Goal: Check status: Check status

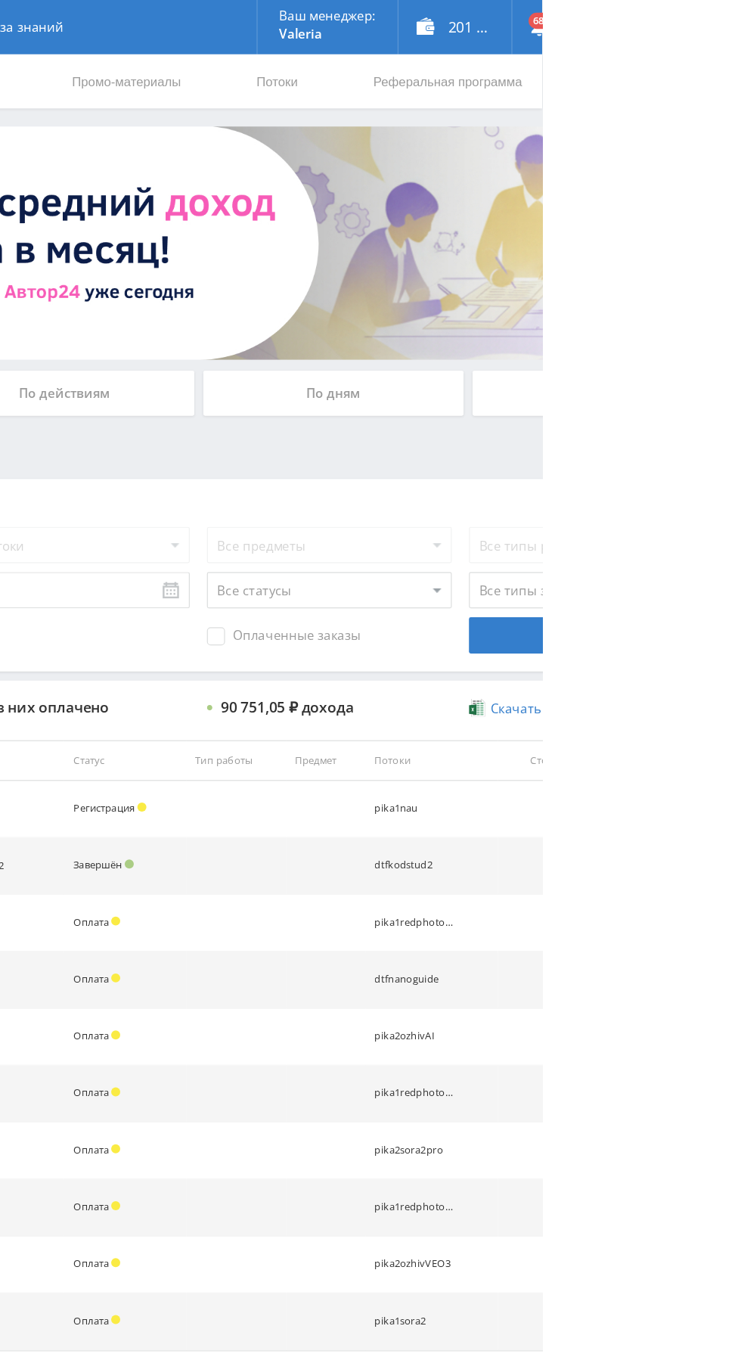
click at [527, 332] on div "По дням" at bounding box center [567, 329] width 218 height 38
click at [0, 0] on input "По дням" at bounding box center [0, 0] width 0 height 0
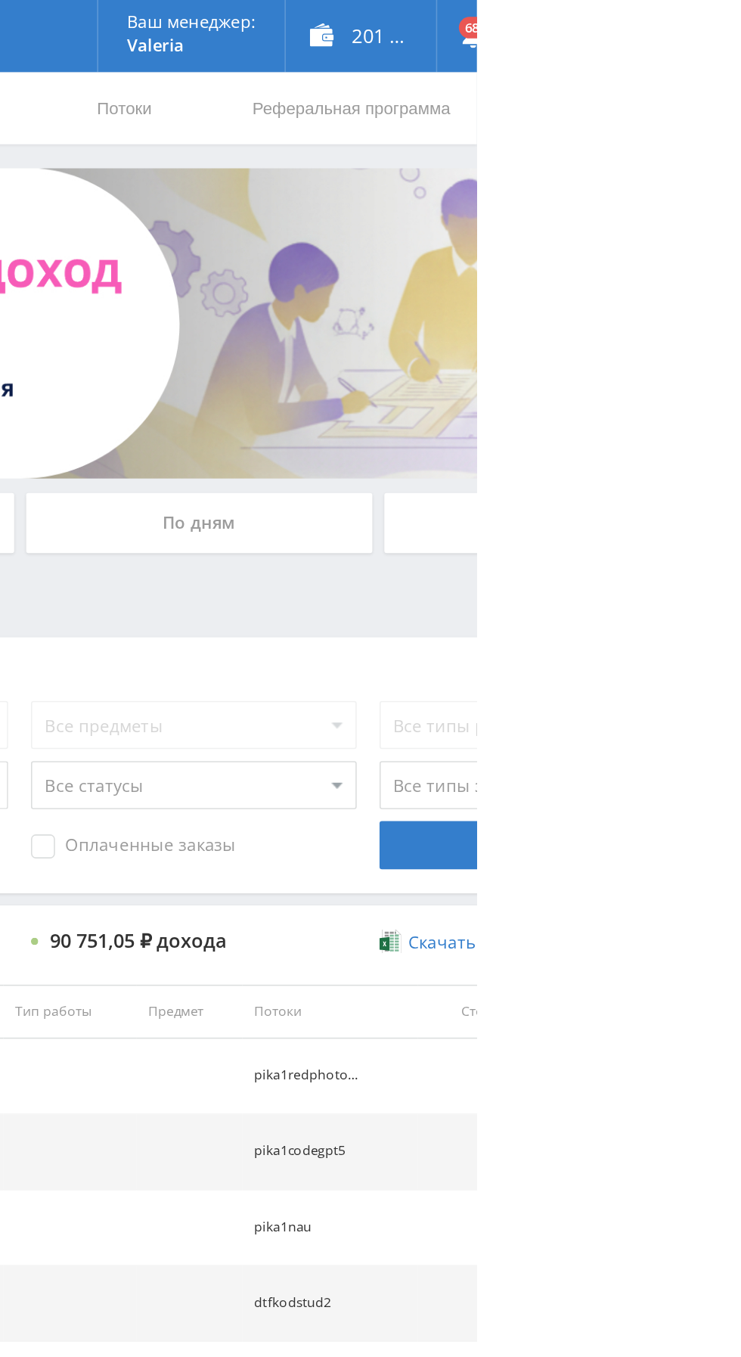
click at [536, 330] on div "По дням" at bounding box center [567, 329] width 218 height 38
click at [0, 0] on input "По дням" at bounding box center [0, 0] width 0 height 0
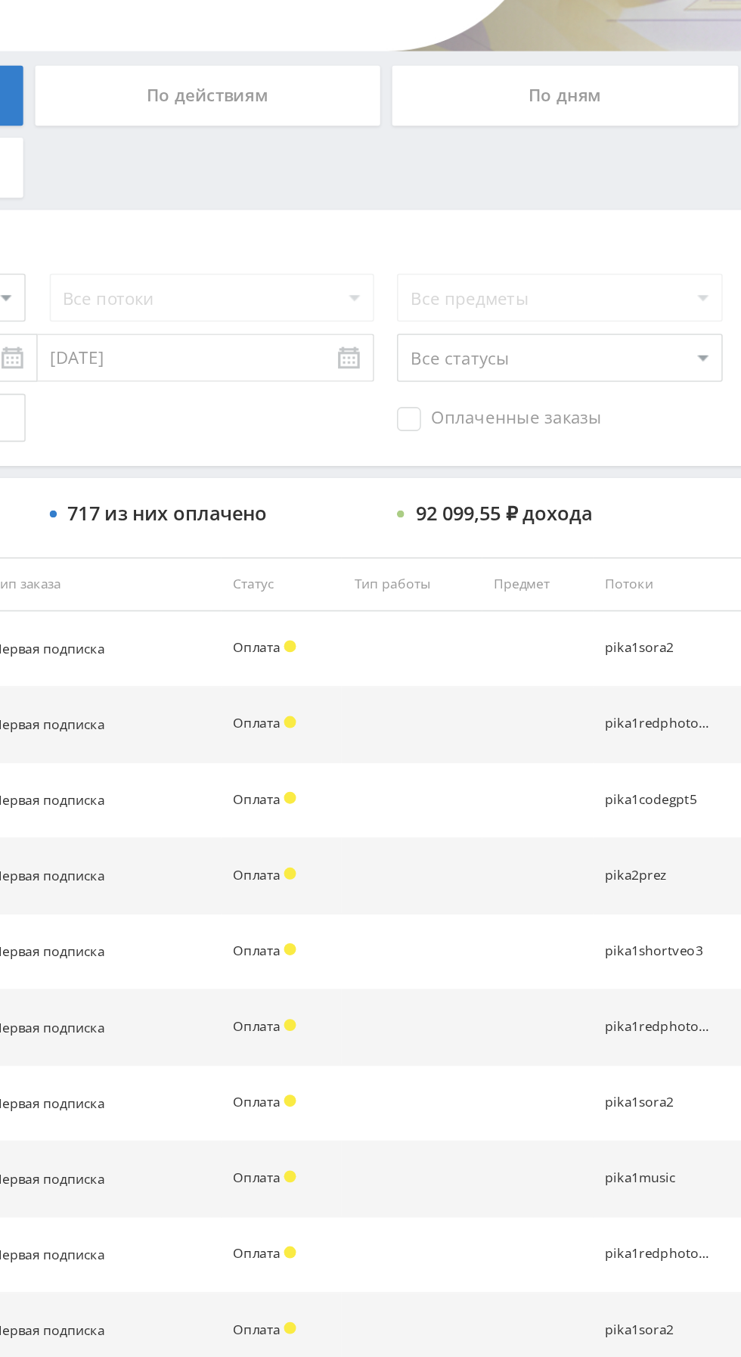
click at [415, 1150] on span "Показать ещё" at bounding box center [439, 1157] width 73 height 14
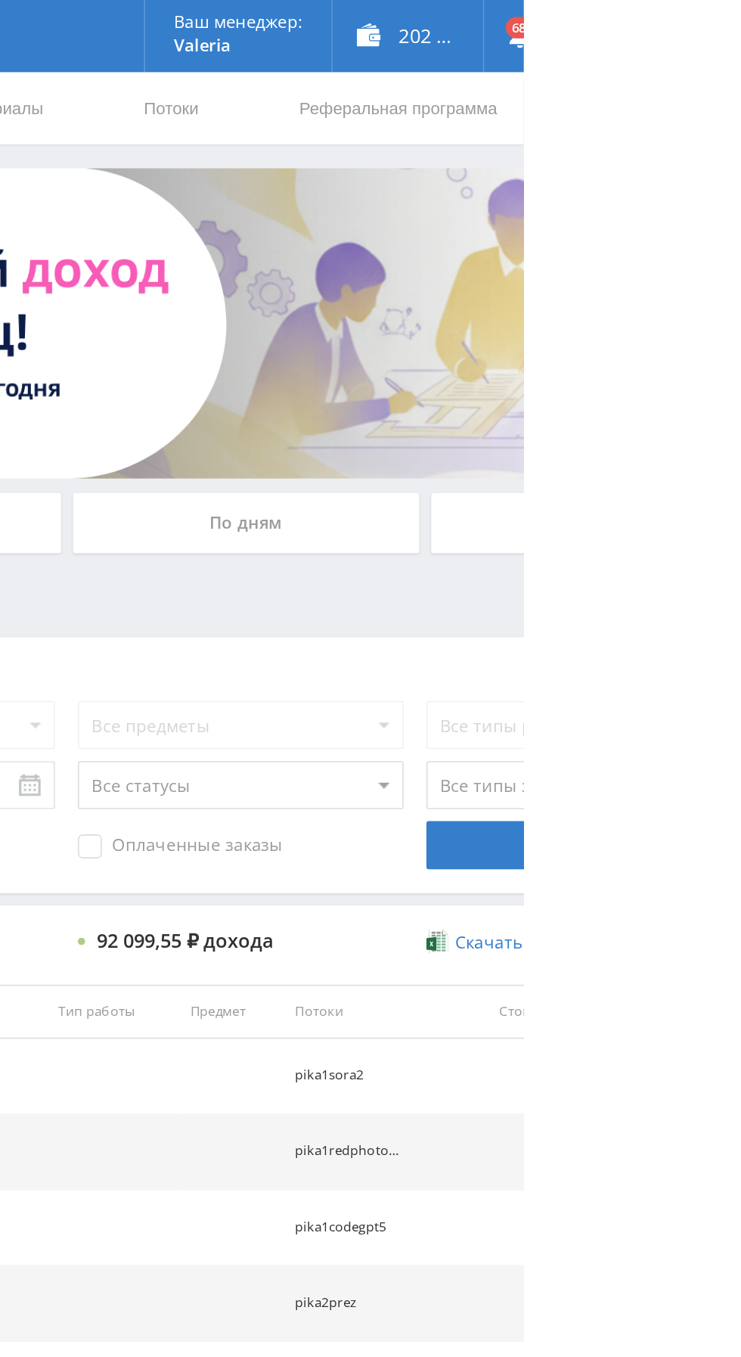
click at [606, 337] on div "По дням" at bounding box center [567, 329] width 218 height 38
click at [0, 0] on input "По дням" at bounding box center [0, 0] width 0 height 0
